Goal: Task Accomplishment & Management: Use online tool/utility

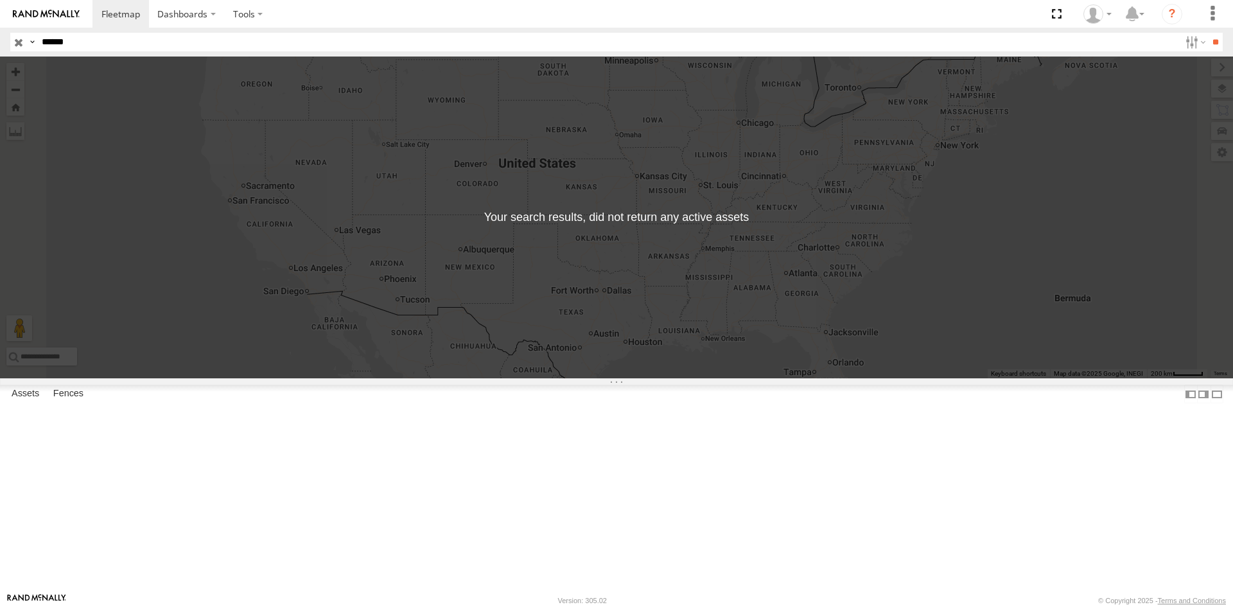
click at [22, 42] on input "button" at bounding box center [18, 42] width 17 height 19
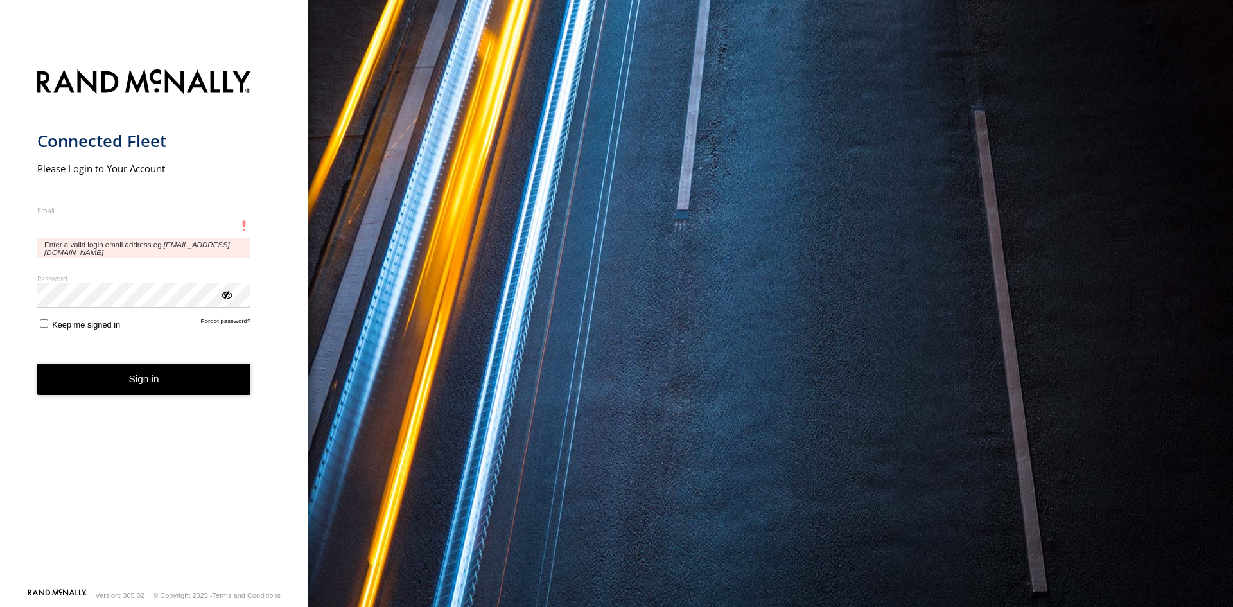
type input "**********"
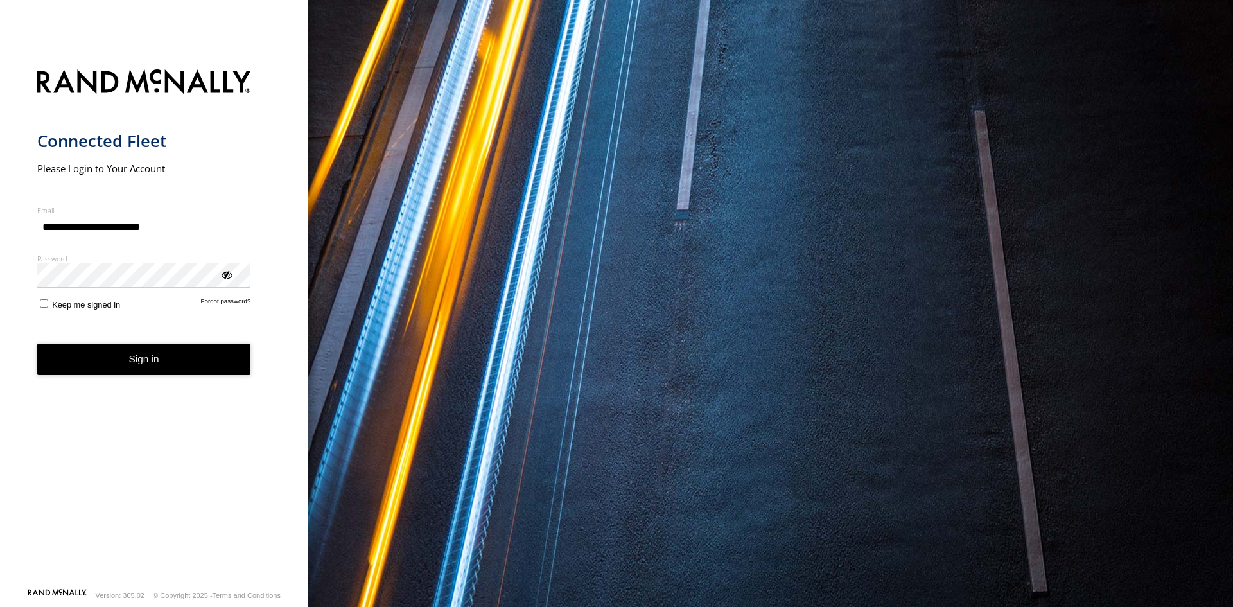
click at [141, 363] on button "Sign in" at bounding box center [144, 359] width 214 height 31
click at [141, 365] on button "Sign in" at bounding box center [144, 359] width 214 height 31
